Goal: Communication & Community: Share content

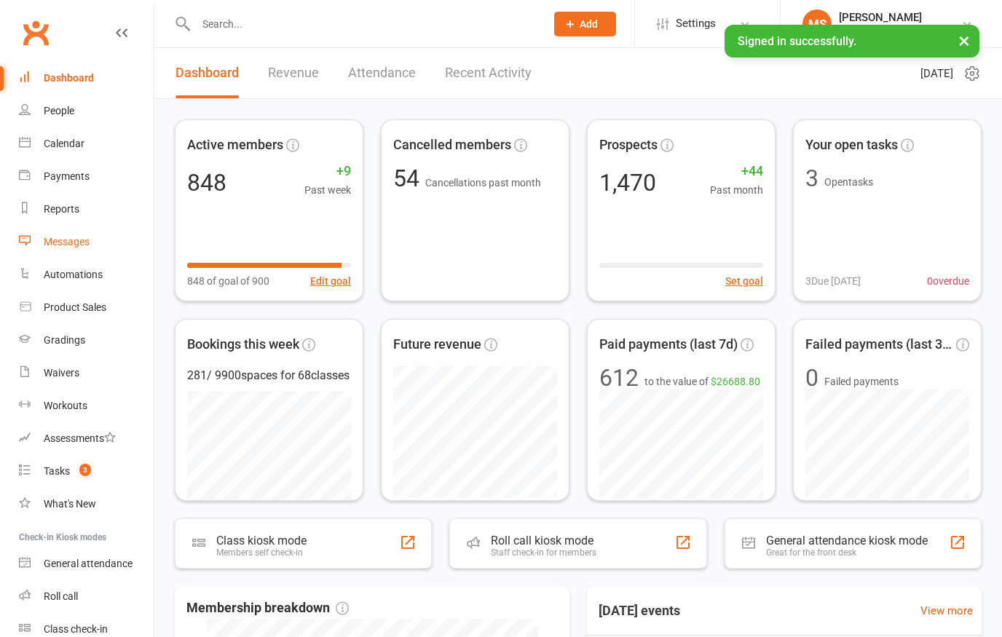
click at [60, 239] on div "Messages" at bounding box center [67, 242] width 46 height 12
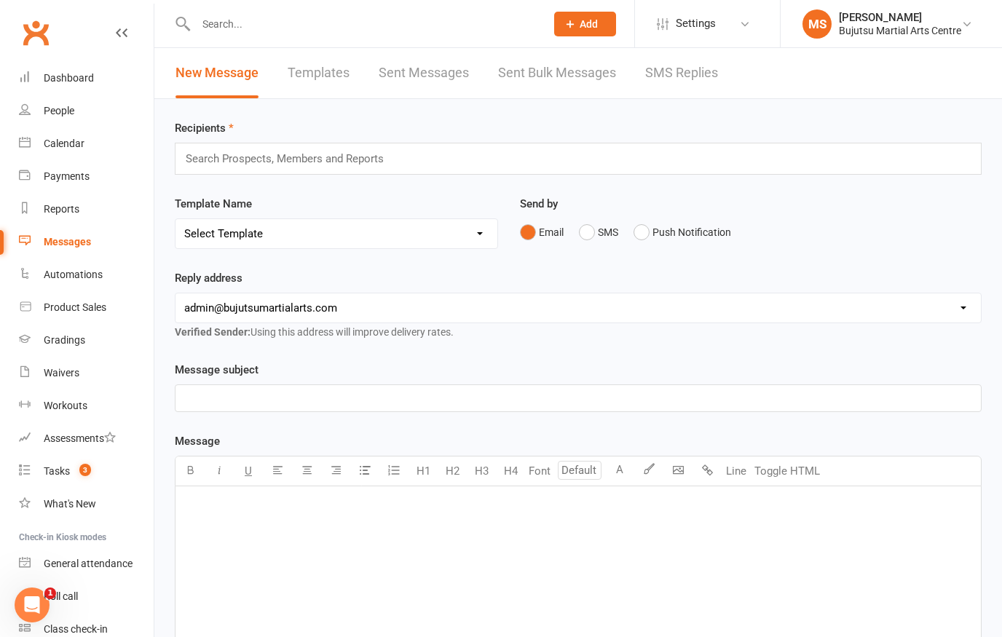
click at [332, 79] on link "Templates" at bounding box center [319, 73] width 62 height 50
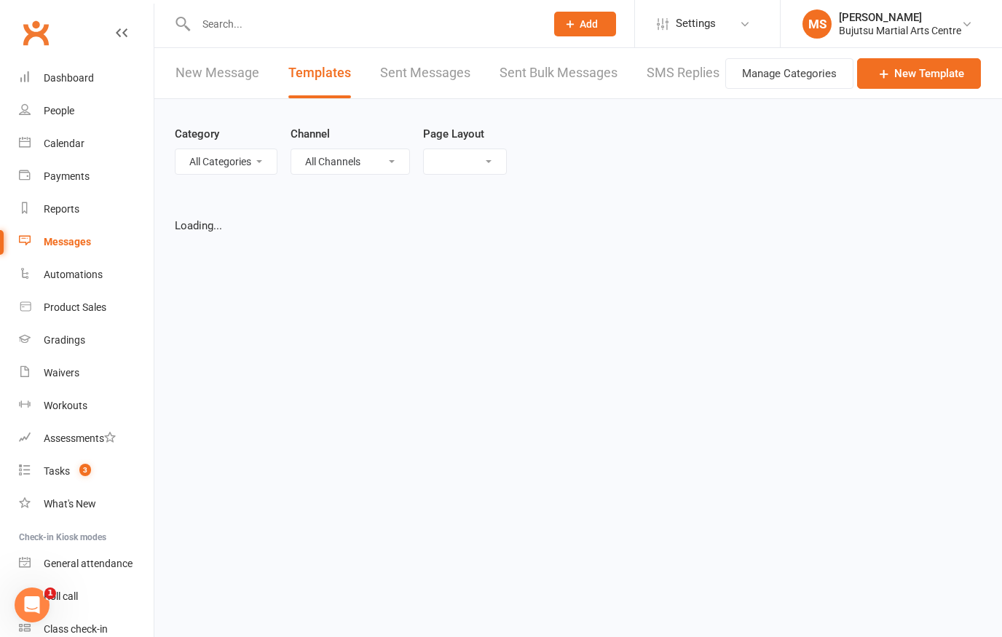
select select "grid"
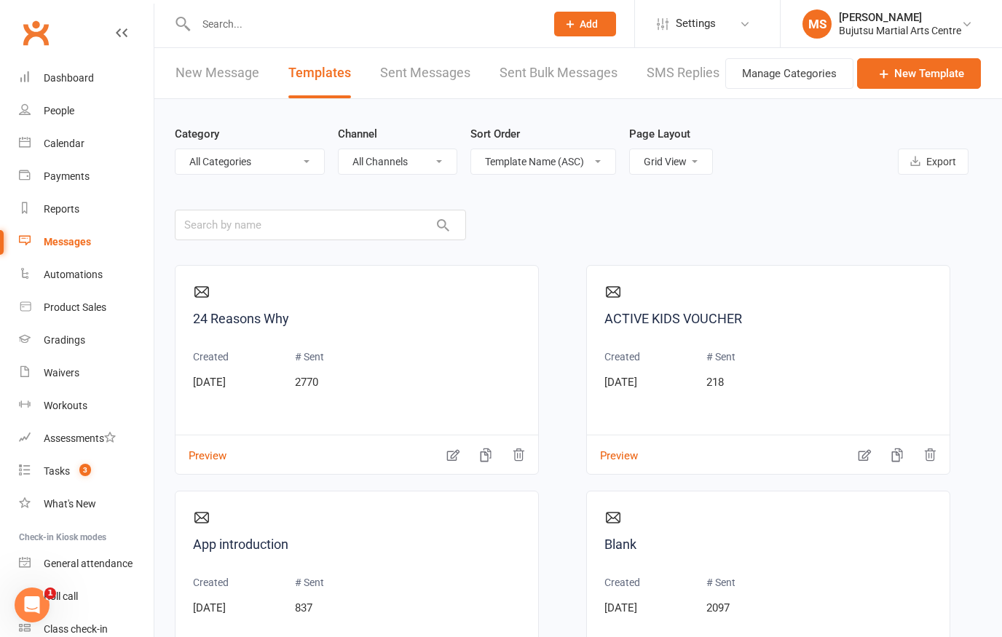
click at [304, 172] on select "All Categories (No category) Annual Registration Events General Grading Invitat…" at bounding box center [249, 161] width 149 height 25
select select "20173"
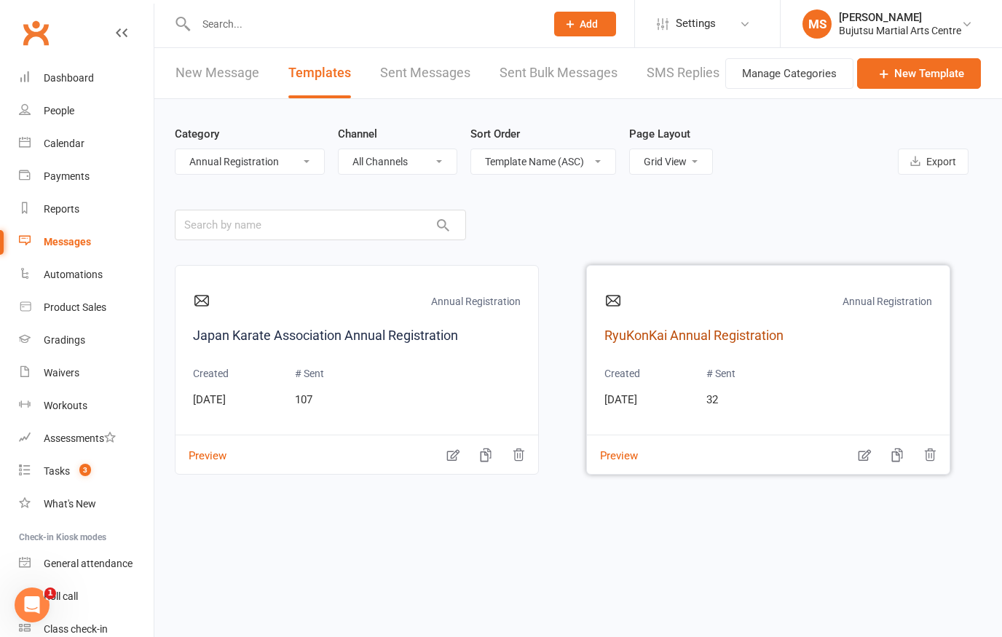
click at [695, 330] on link "RyuKonKai Annual Registration" at bounding box center [768, 335] width 328 height 21
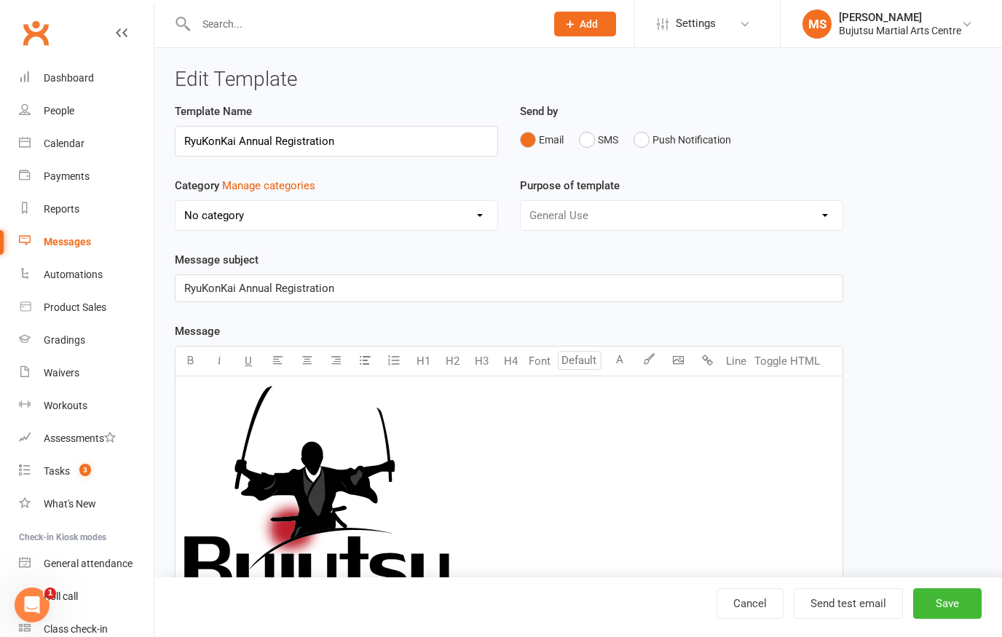
select select "20173"
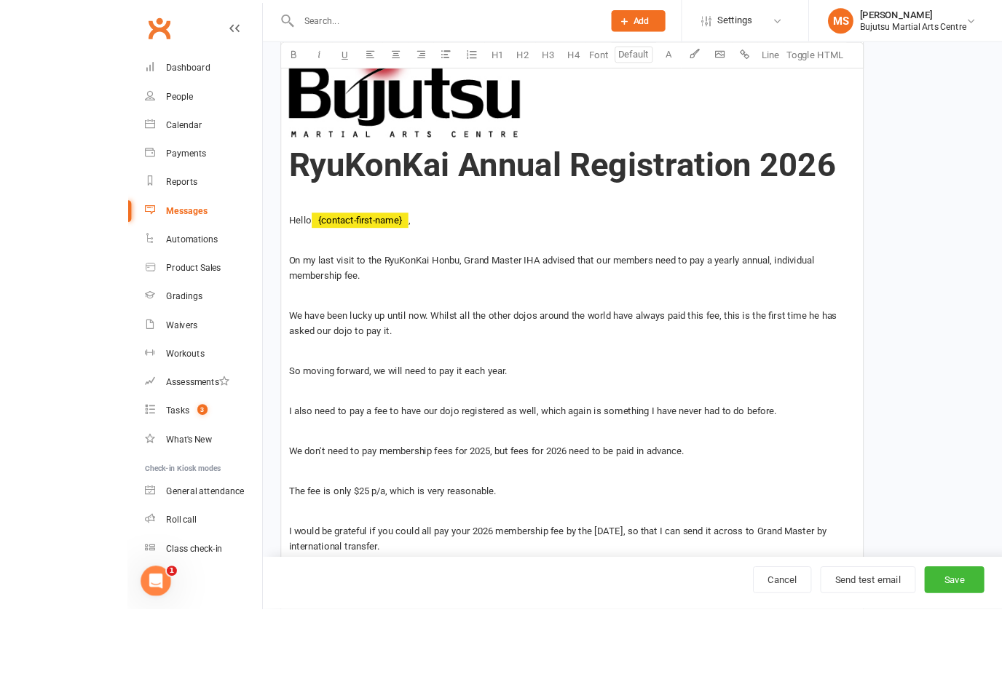
scroll to position [548, 0]
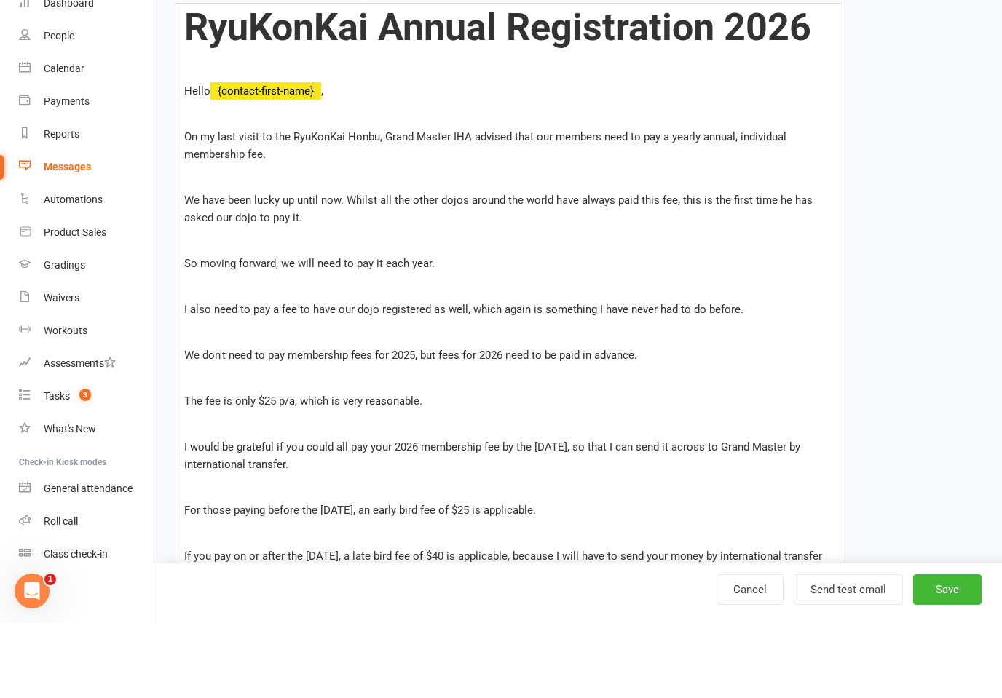
click at [646, 515] on span "I would be grateful if you could all pay your 2026 membership fee by the 1st of…" at bounding box center [493, 530] width 619 height 31
click at [951, 636] on button "Save" at bounding box center [947, 664] width 68 height 31
select select "grid"
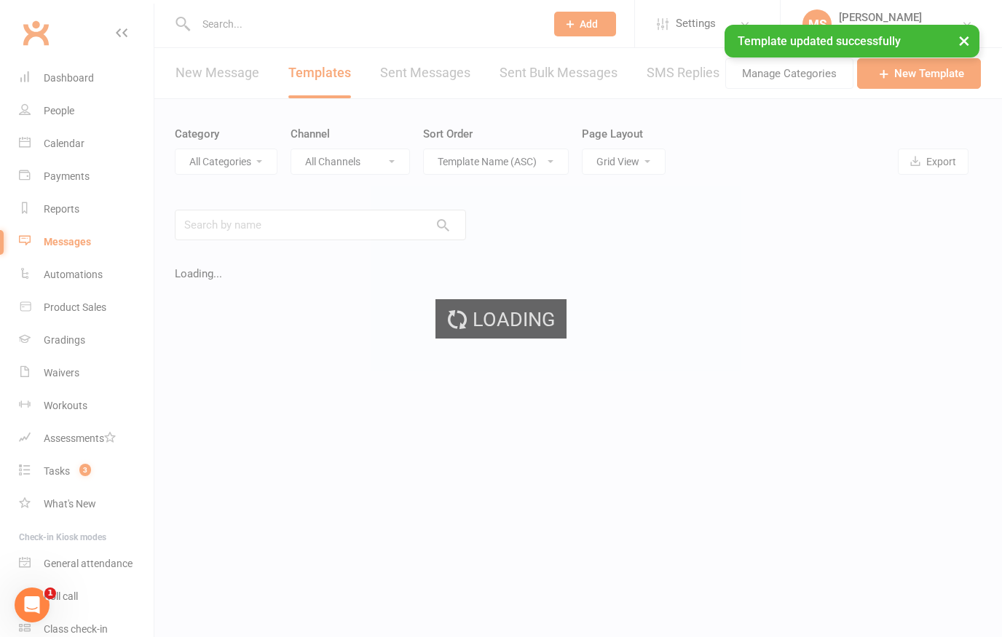
select select "20173"
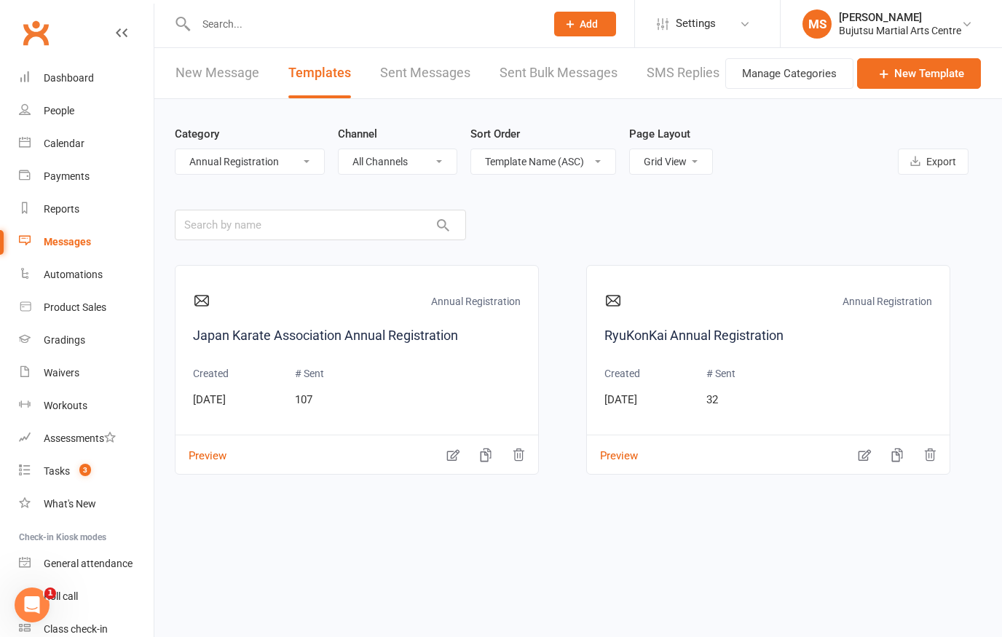
click at [60, 251] on link "Messages" at bounding box center [86, 242] width 135 height 33
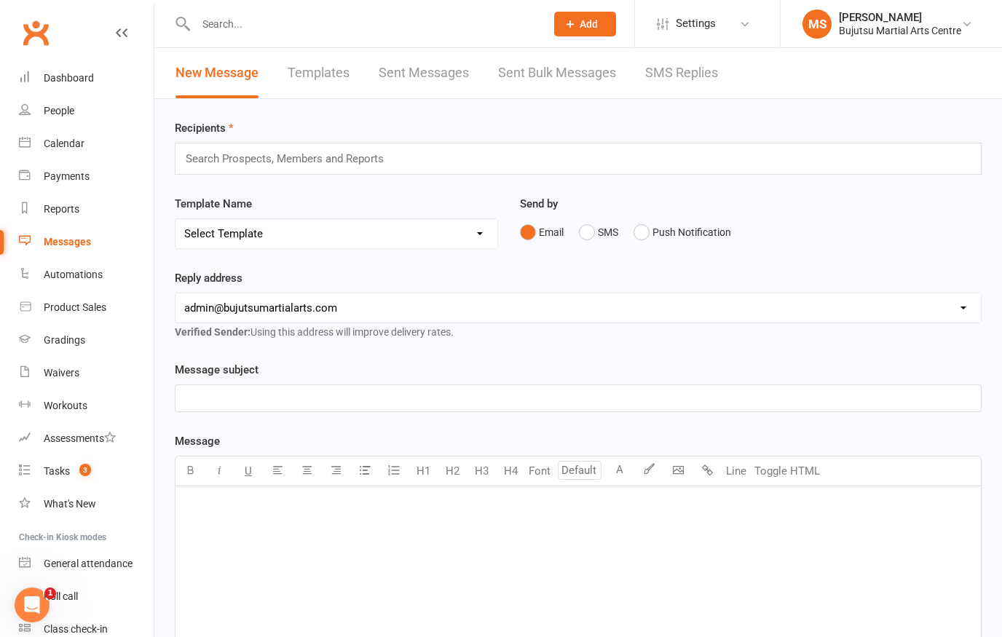
click at [580, 73] on link "Sent Bulk Messages" at bounding box center [557, 73] width 118 height 50
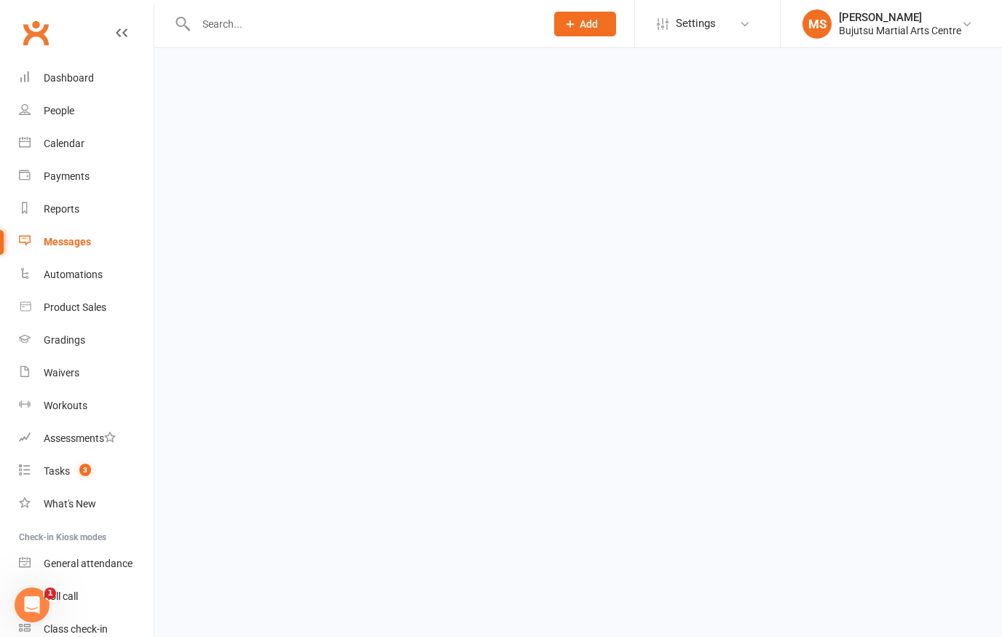
select select "100"
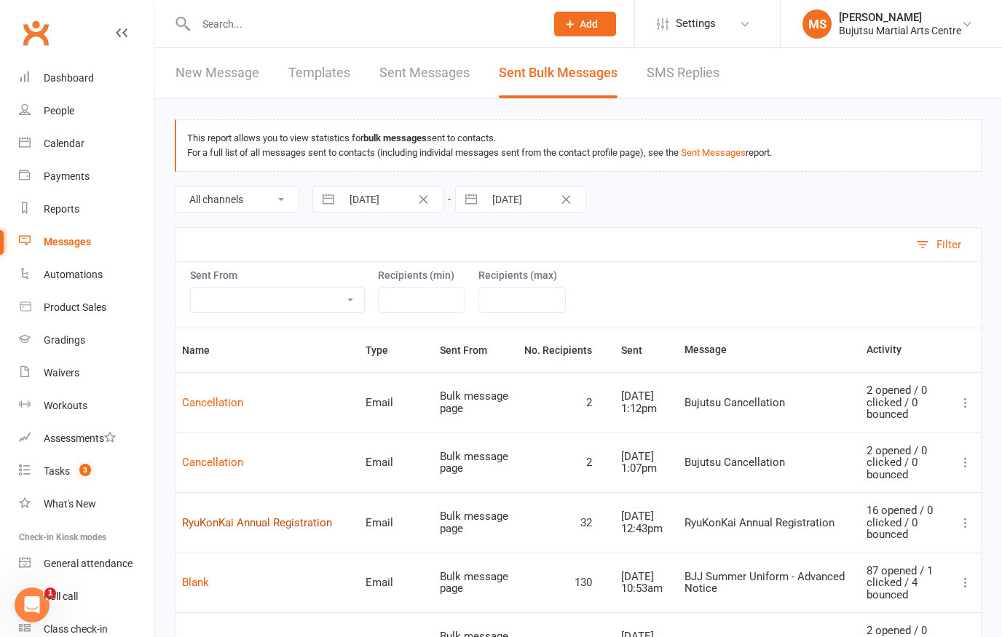
click at [294, 523] on link "RyuKonKai Annual Registration" at bounding box center [257, 522] width 150 height 13
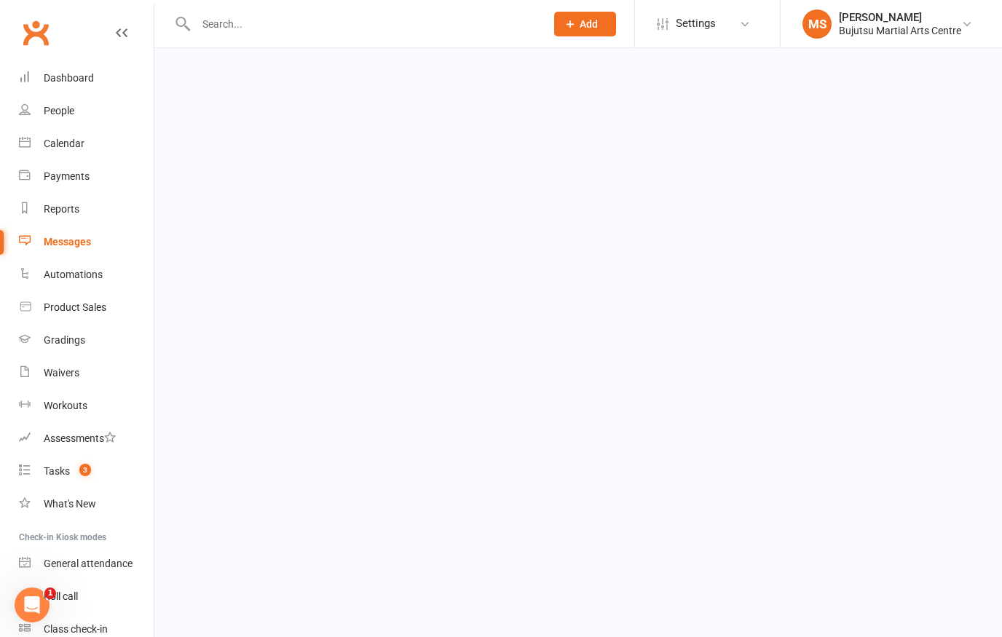
select select "100"
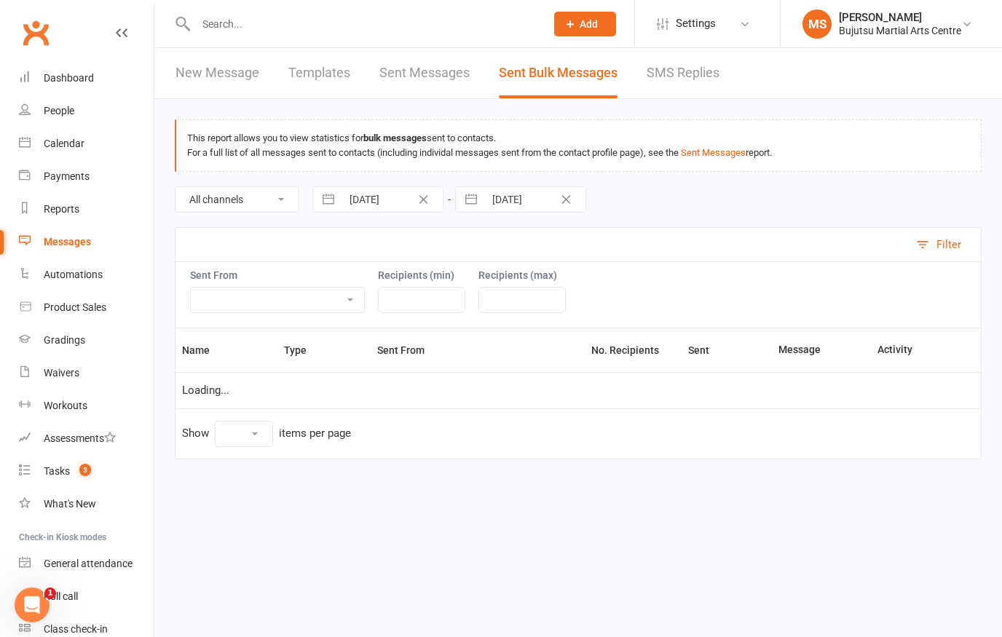
select select "100"
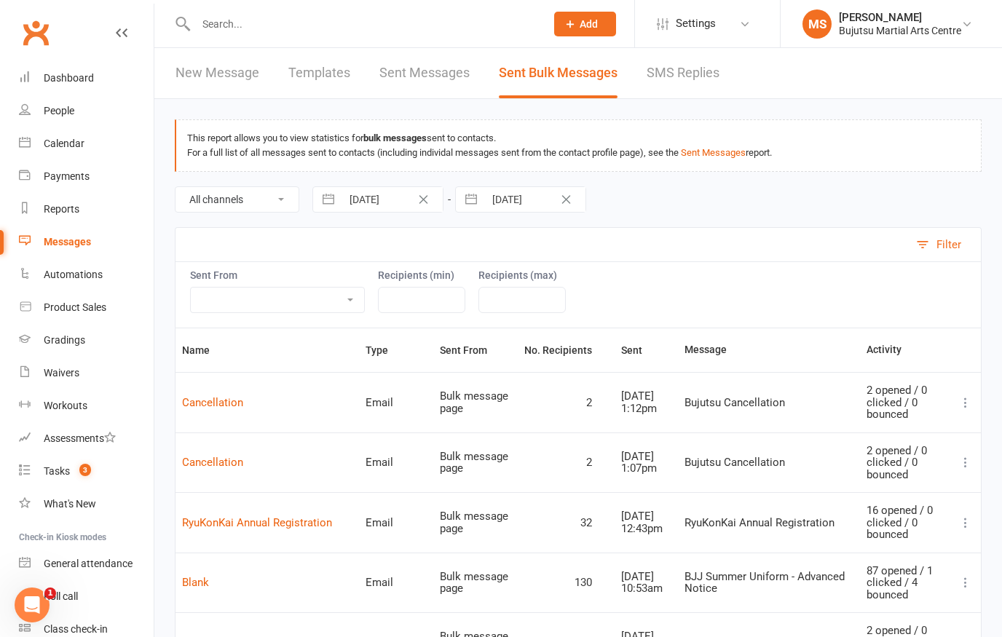
click at [967, 520] on icon at bounding box center [965, 522] width 15 height 15
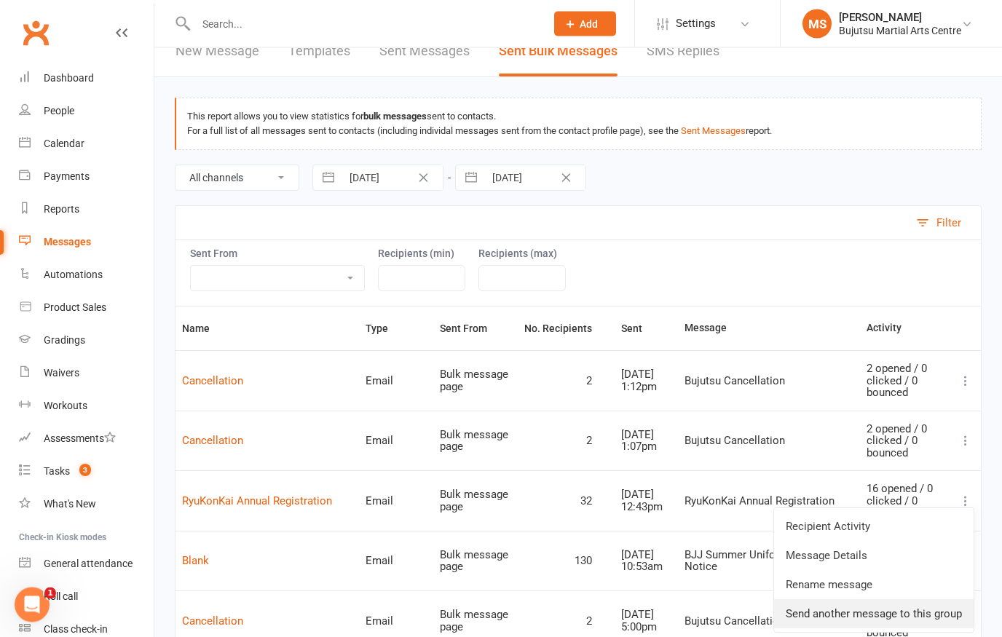
click at [879, 616] on link "Send another message to this group" at bounding box center [873, 614] width 199 height 29
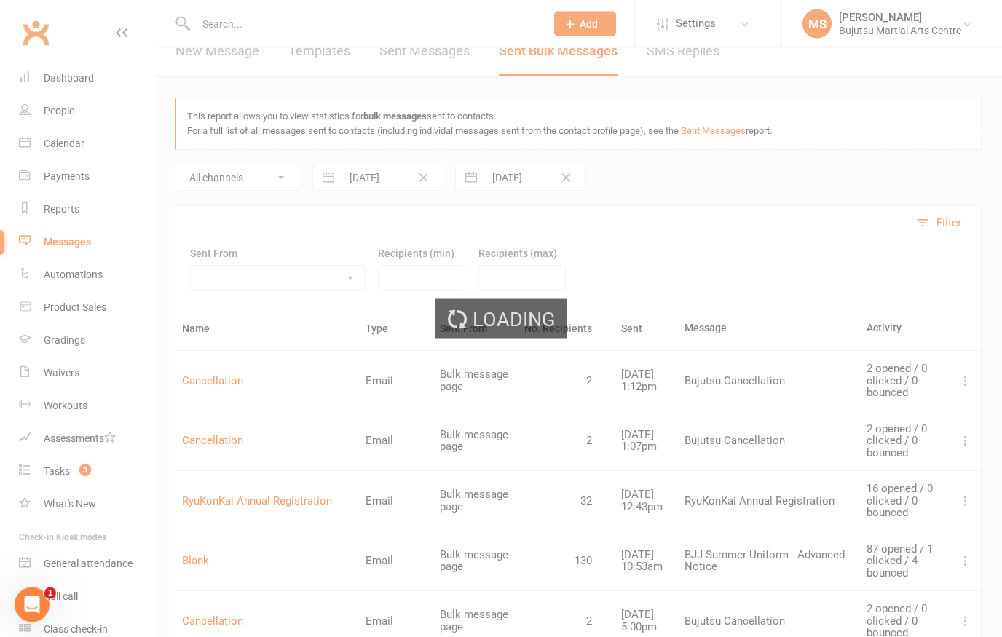
scroll to position [22, 0]
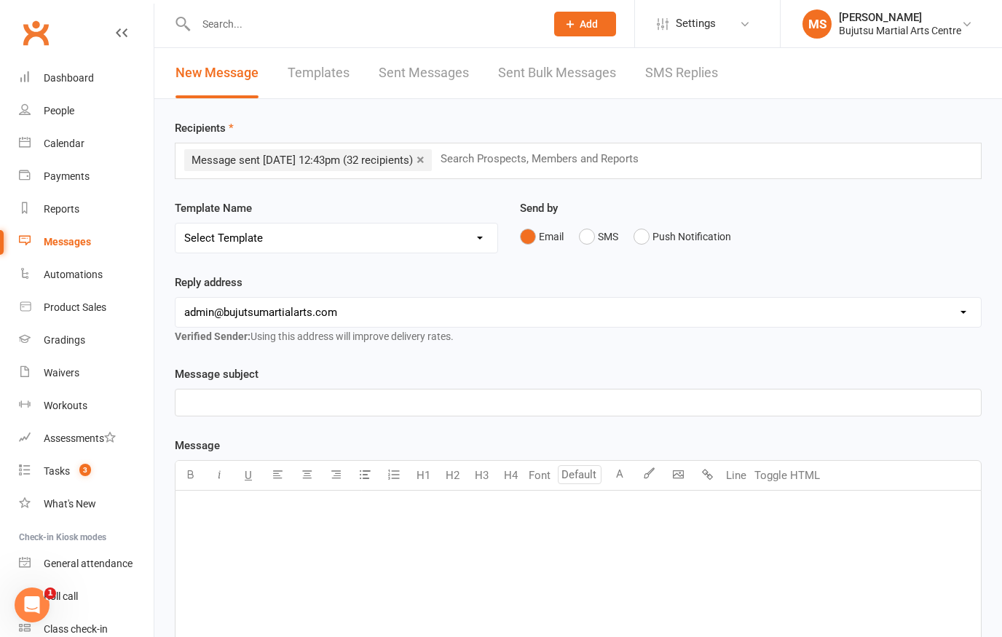
click at [525, 403] on p "﻿" at bounding box center [578, 402] width 788 height 17
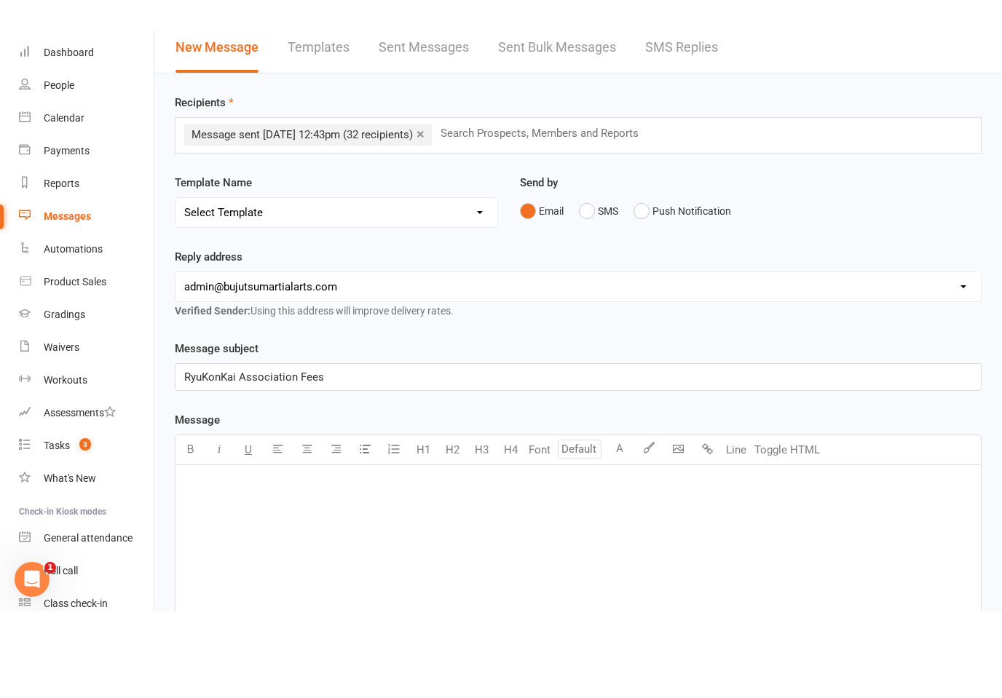
scroll to position [30, 0]
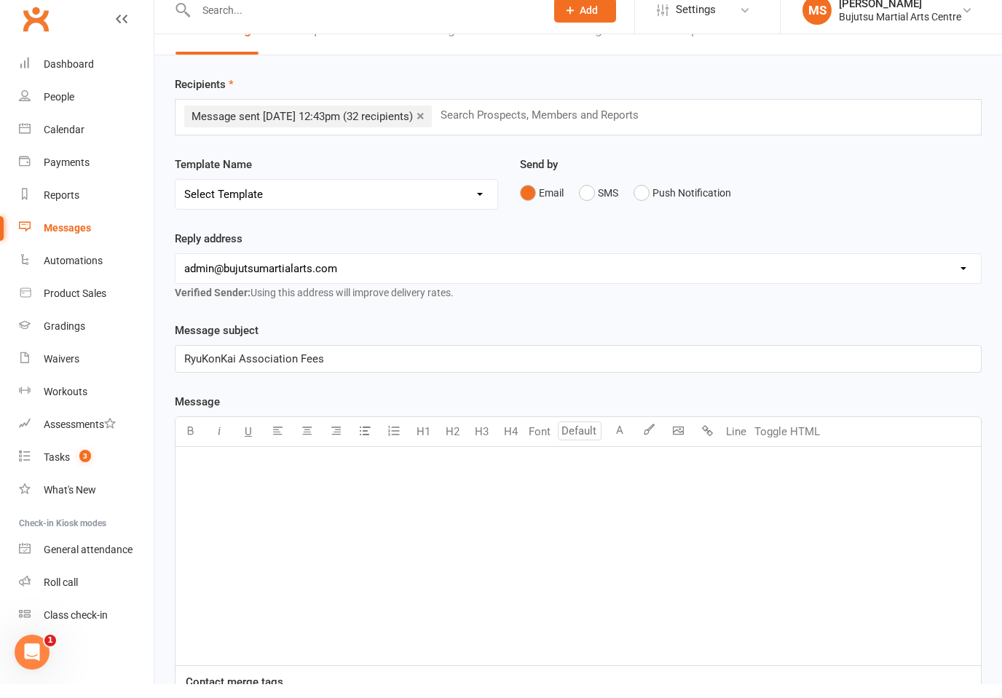
click at [416, 478] on div "﻿" at bounding box center [577, 570] width 805 height 218
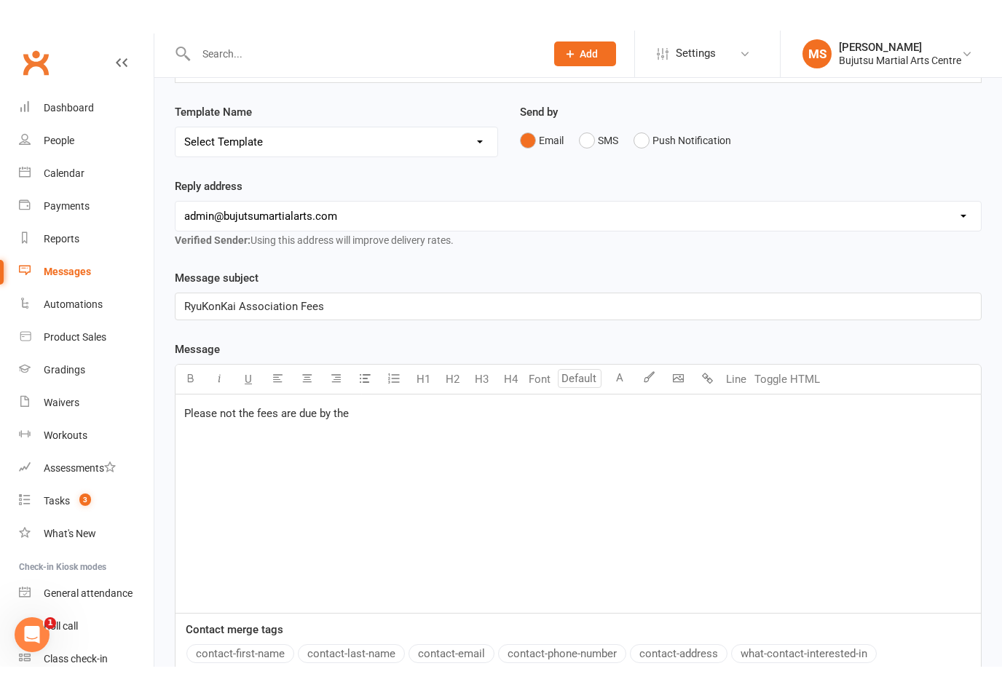
scroll to position [65, 0]
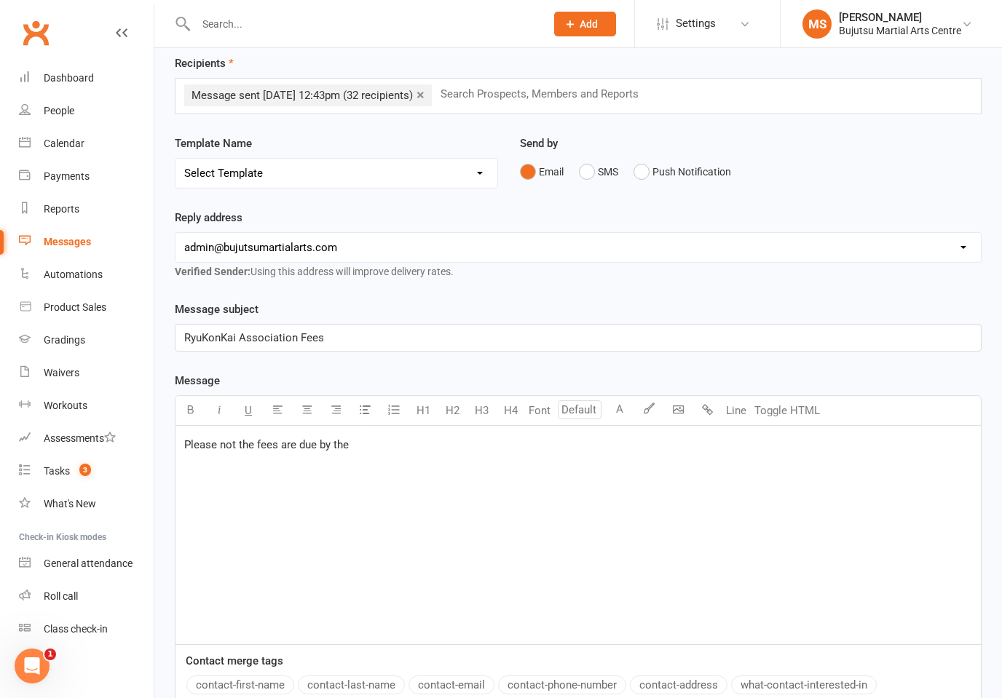
click at [193, 447] on span "Please not the fees are due by the" at bounding box center [266, 444] width 165 height 13
click at [389, 451] on p "Please not the fees are due by the" at bounding box center [578, 444] width 788 height 17
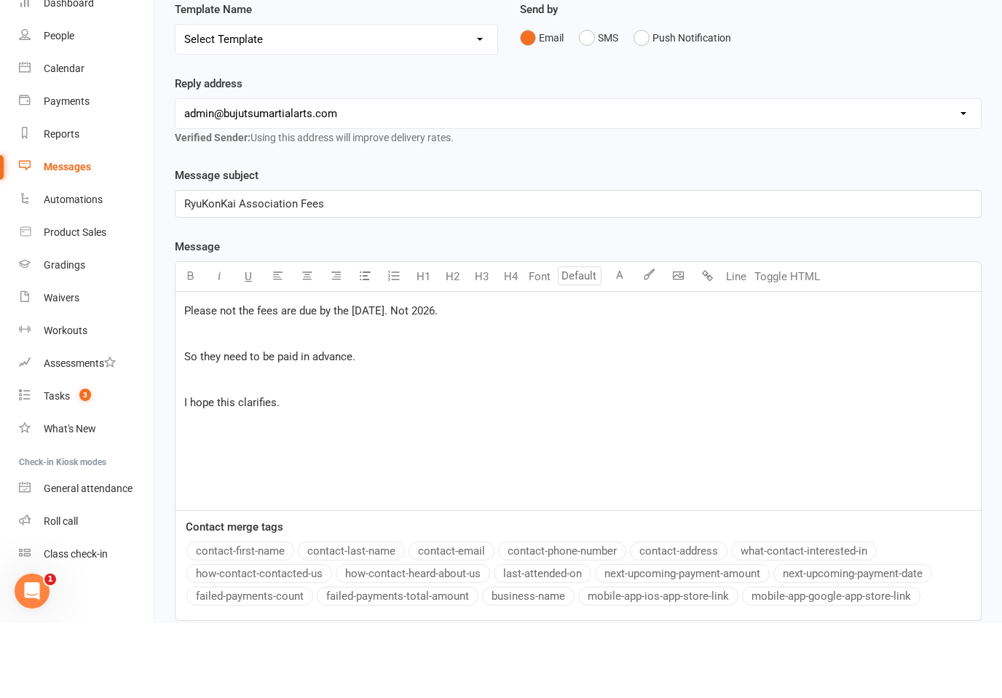
scroll to position [165, 0]
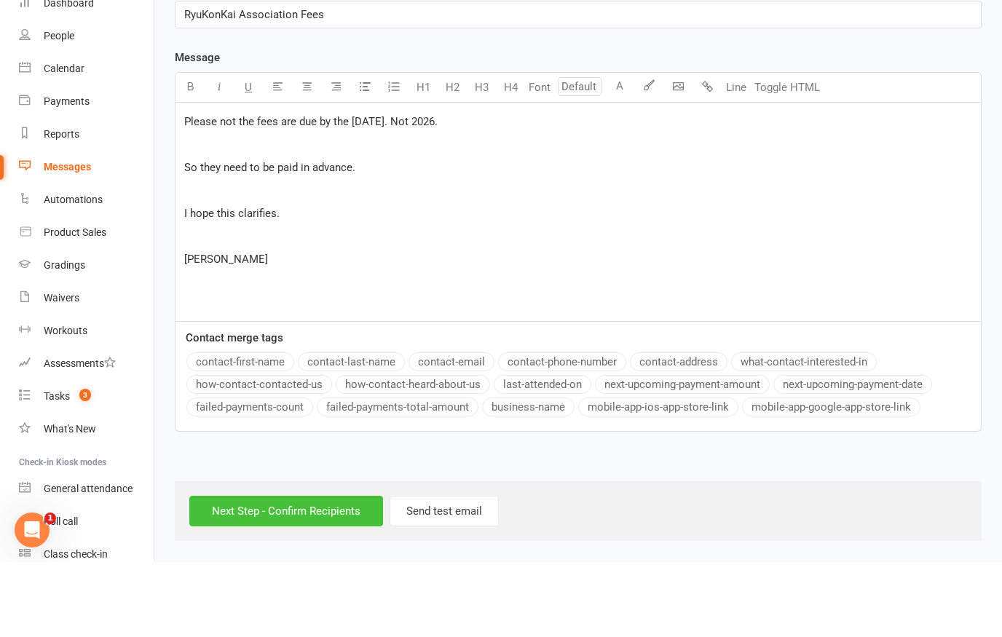
click at [314, 571] on input "Next Step - Confirm Recipients" at bounding box center [286, 586] width 194 height 31
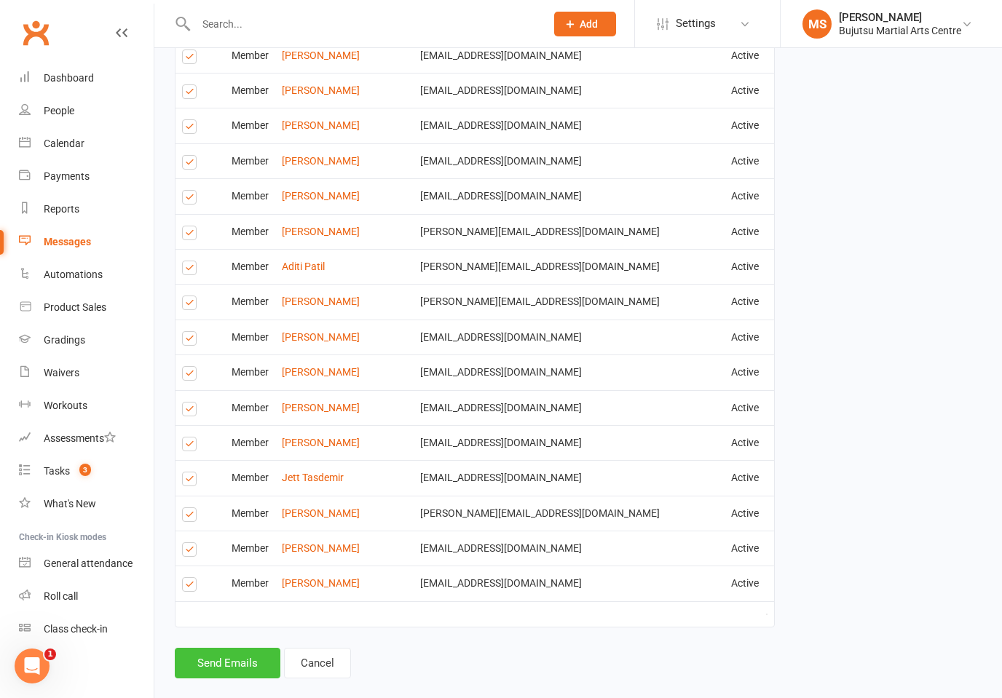
click at [229, 636] on button "Send Emails" at bounding box center [228, 663] width 106 height 31
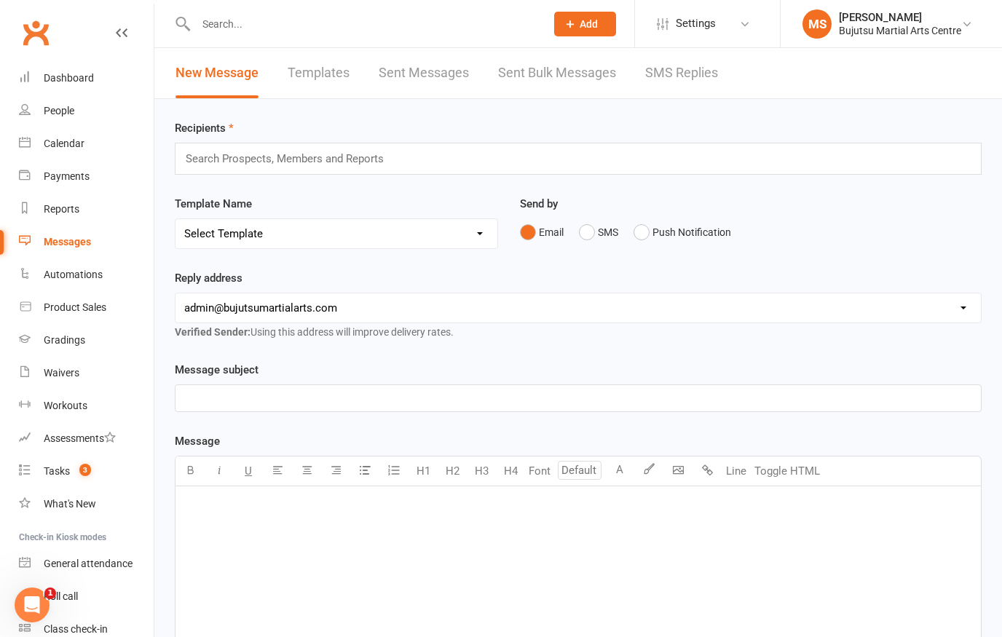
click at [546, 66] on link "Sent Bulk Messages" at bounding box center [557, 73] width 118 height 50
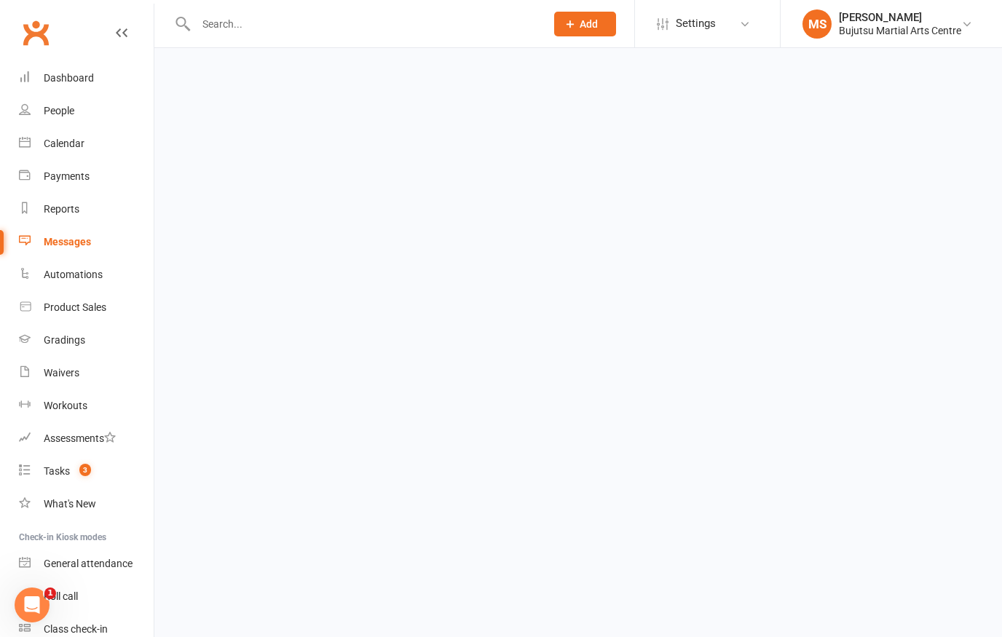
select select "100"
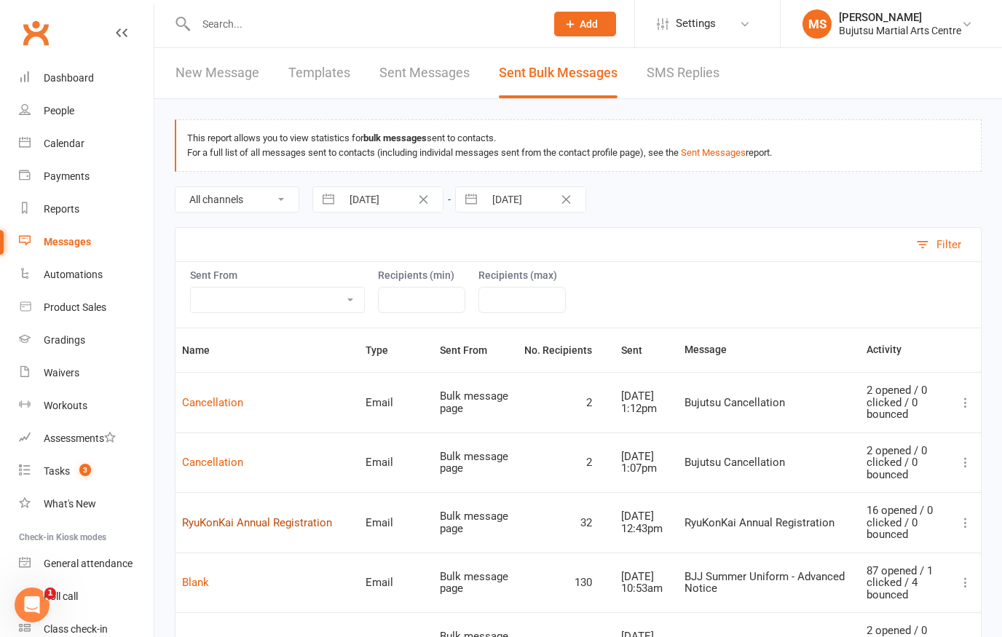
click at [291, 516] on link "RyuKonKai Annual Registration" at bounding box center [257, 522] width 150 height 13
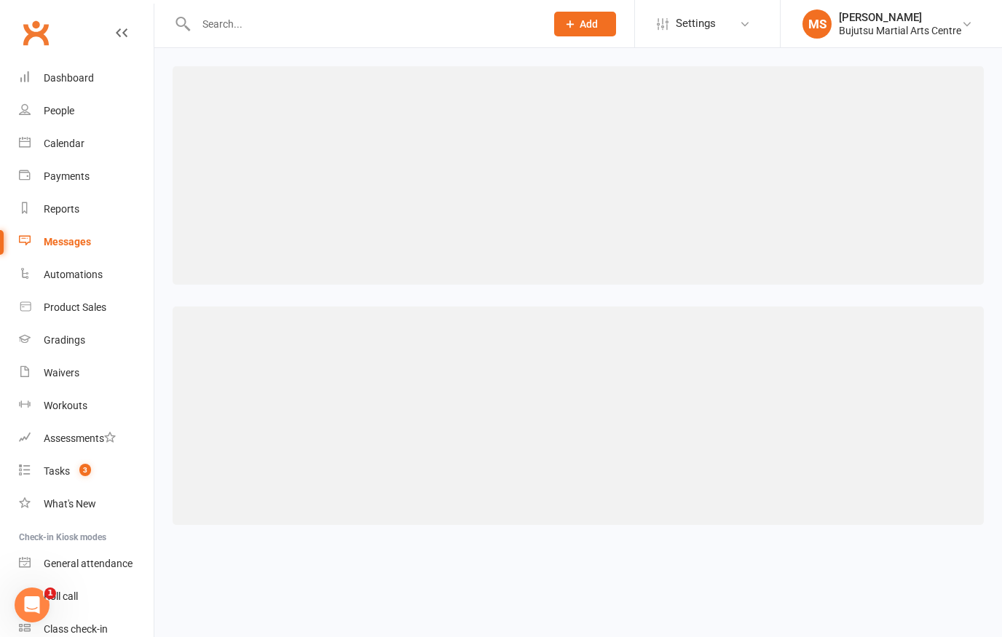
select select "100"
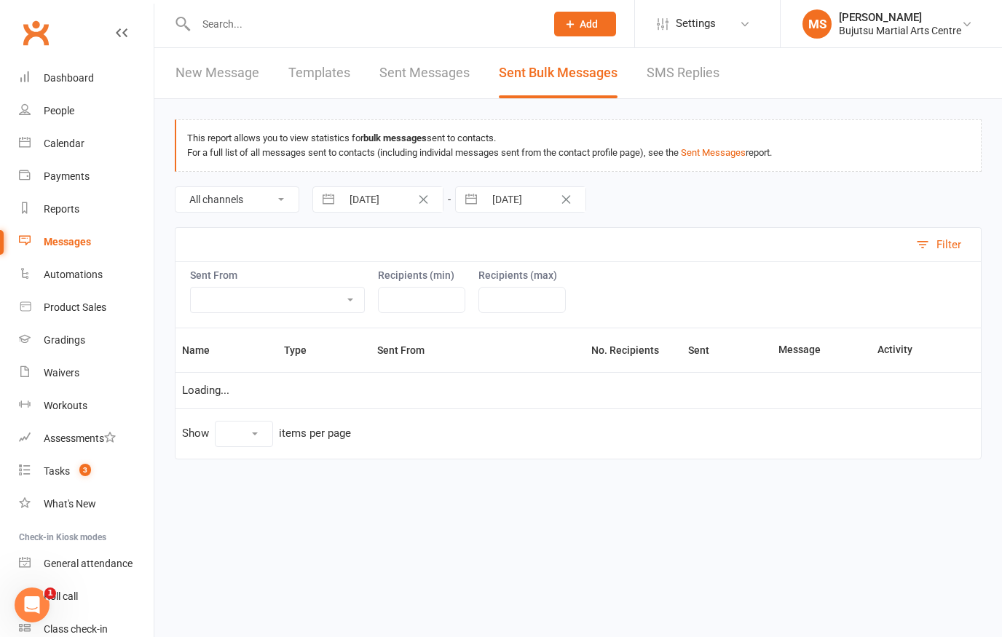
select select "100"
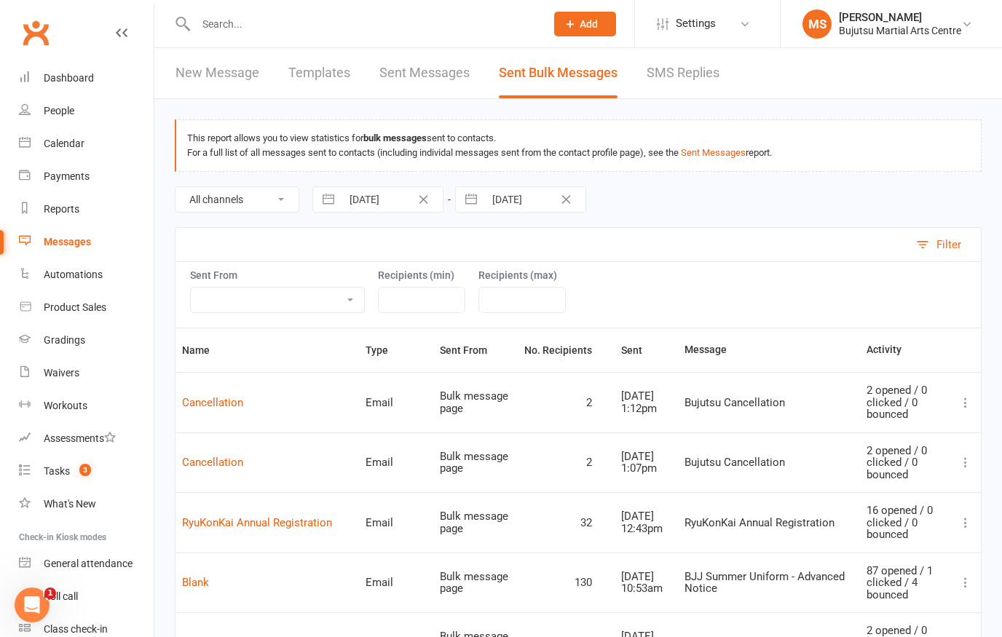
click at [319, 77] on link "Templates" at bounding box center [319, 73] width 62 height 50
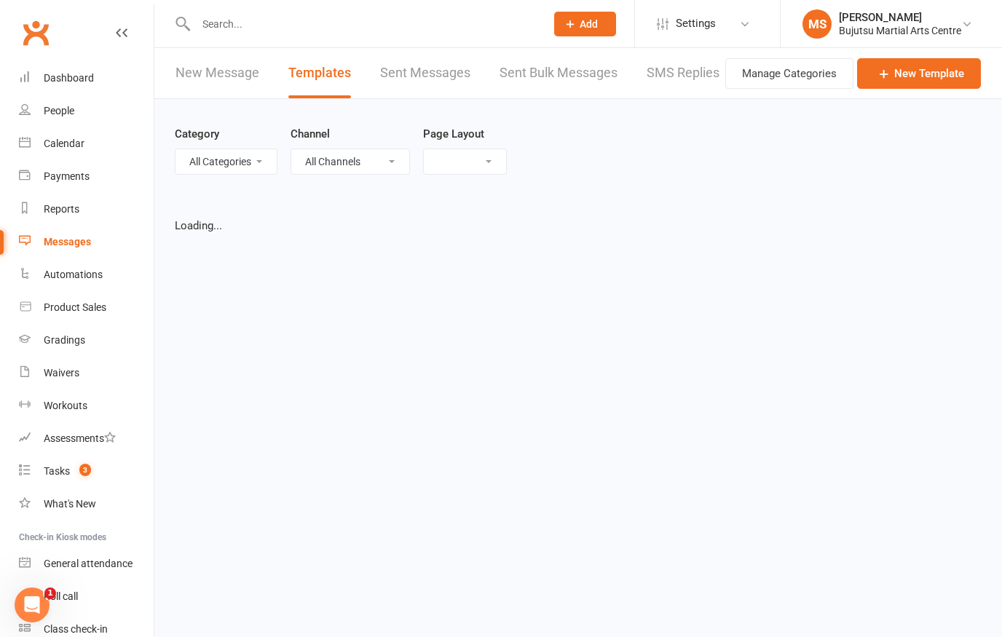
select select "grid"
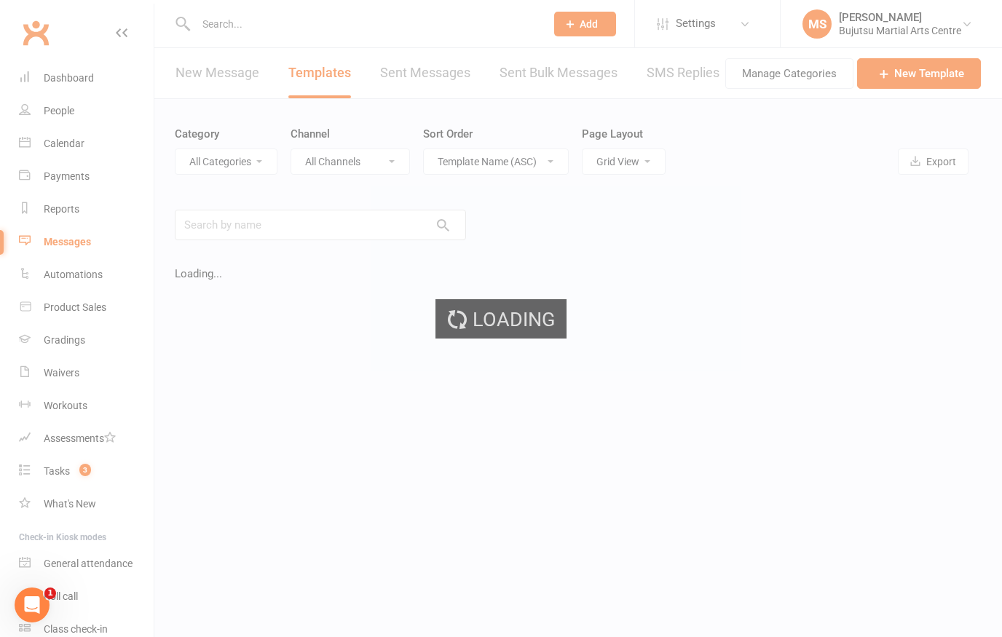
select select "20173"
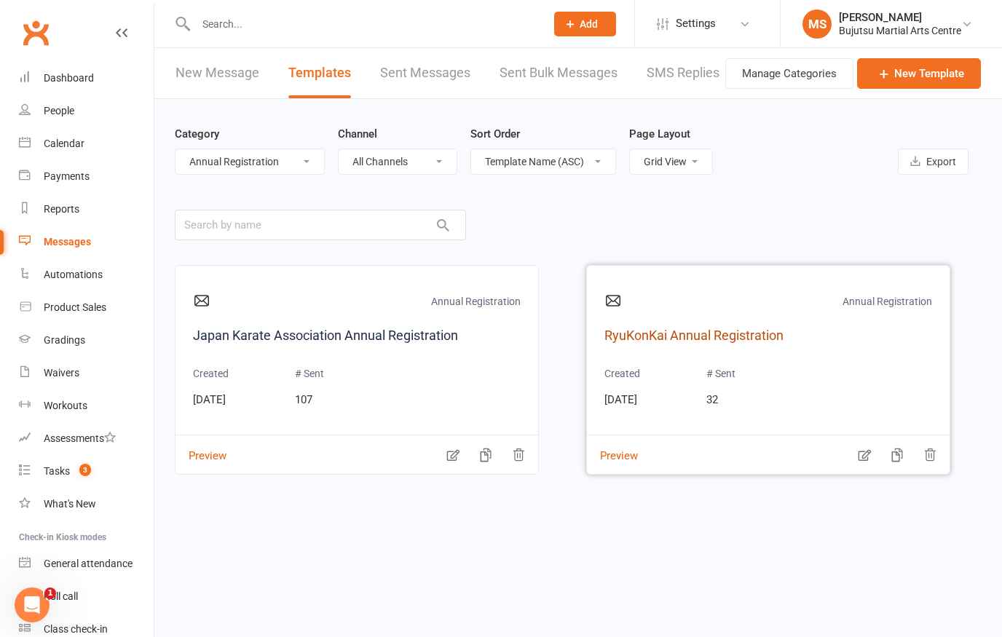
click at [681, 344] on link "RyuKonKai Annual Registration" at bounding box center [768, 335] width 328 height 21
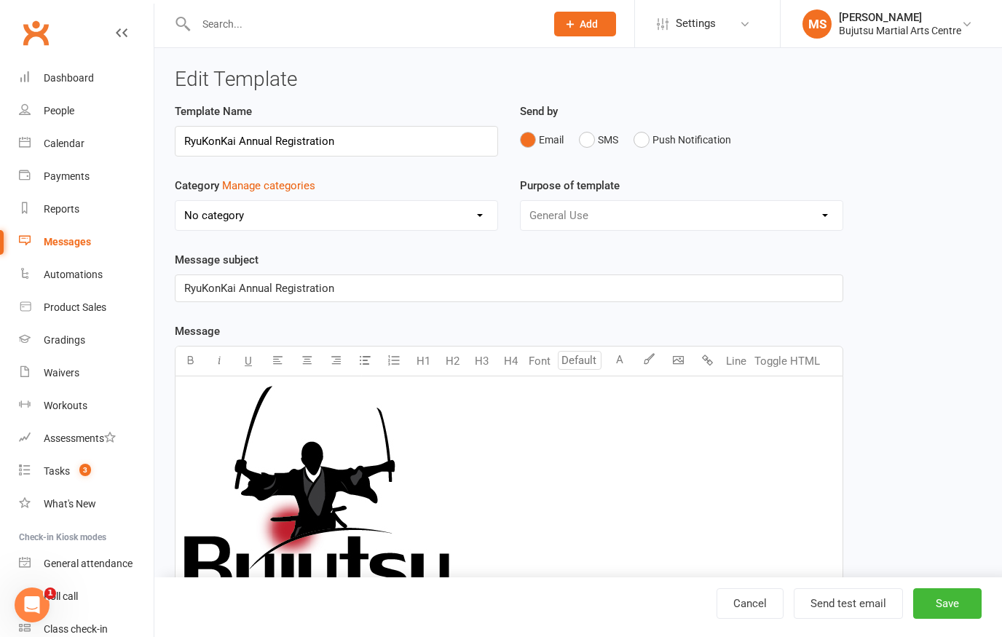
select select "20173"
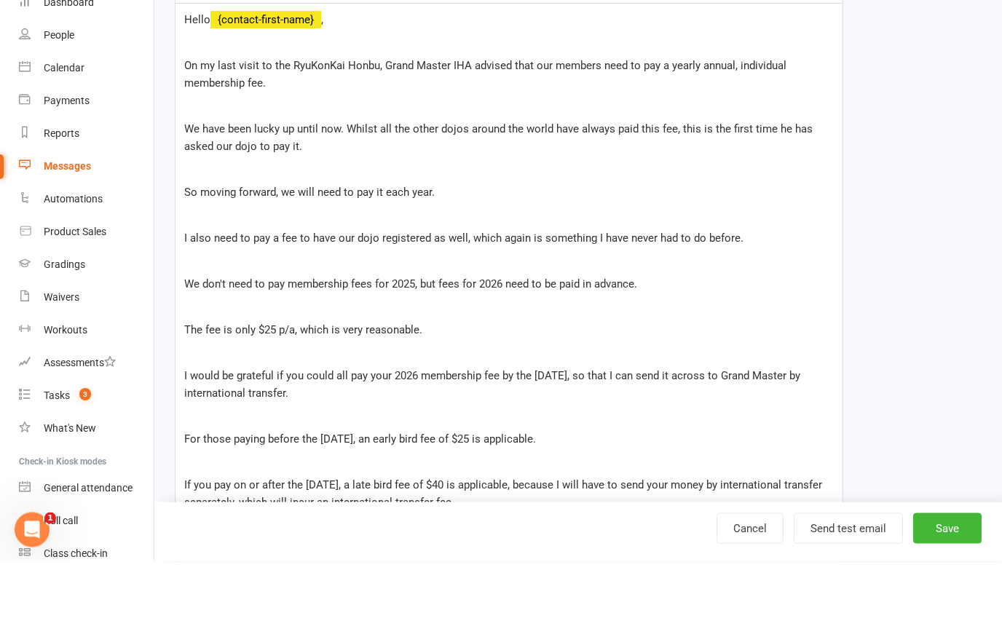
scroll to position [625, 0]
